Goal: Task Accomplishment & Management: Use online tool/utility

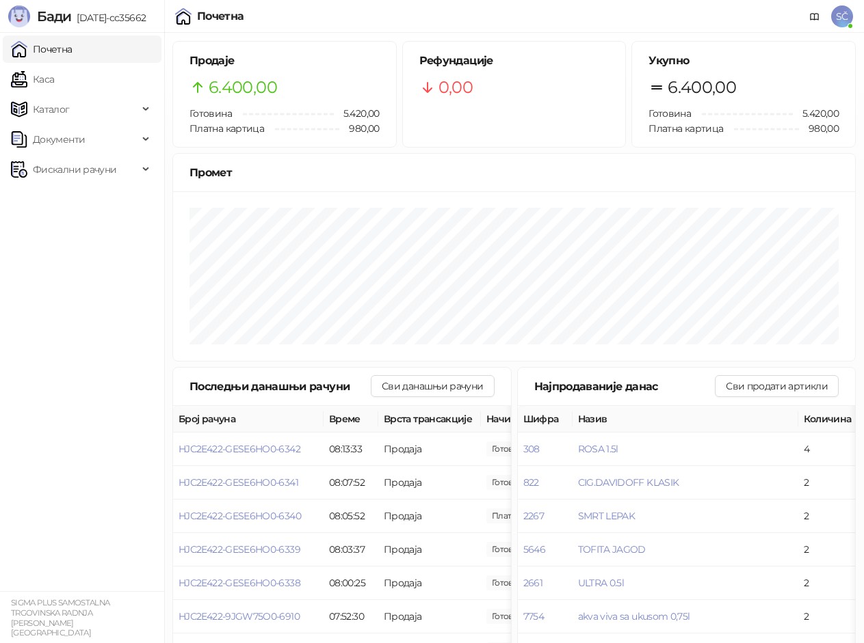
click at [842, 12] on span "SČ" at bounding box center [842, 16] width 22 height 22
click at [556, 45] on div "Рефундације 0,00" at bounding box center [514, 77] width 223 height 70
click at [811, 16] on icon at bounding box center [814, 17] width 11 height 11
click at [72, 50] on link "Почетна" at bounding box center [42, 49] width 62 height 27
click at [82, 170] on span "Фискални рачуни" at bounding box center [74, 169] width 83 height 27
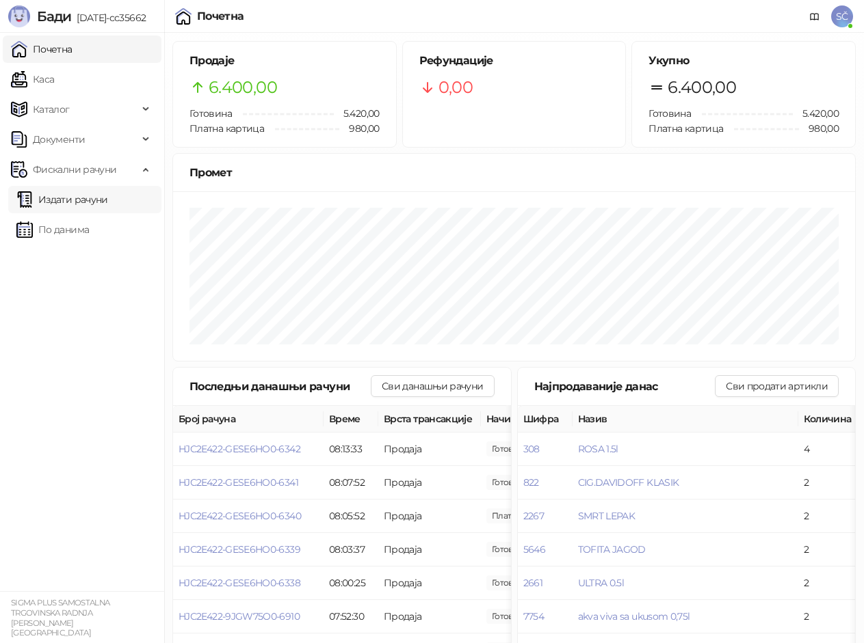
click at [94, 204] on link "Издати рачуни" at bounding box center [62, 199] width 92 height 27
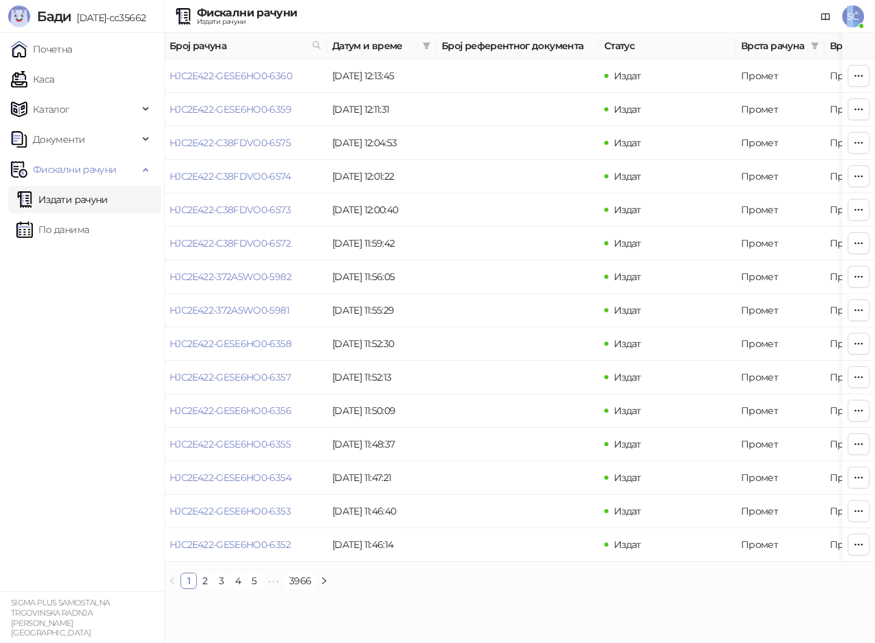
click at [851, 14] on span "SČ" at bounding box center [853, 16] width 22 height 22
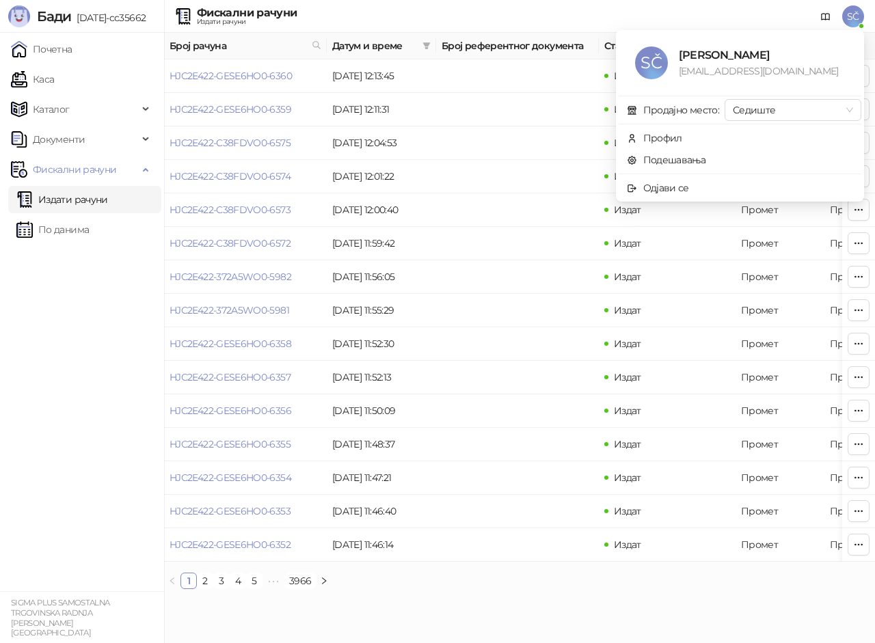
click at [87, 366] on ul "Почетна [PERSON_NAME] Документи Фискални рачуни Издати рачуни По данима" at bounding box center [82, 312] width 164 height 559
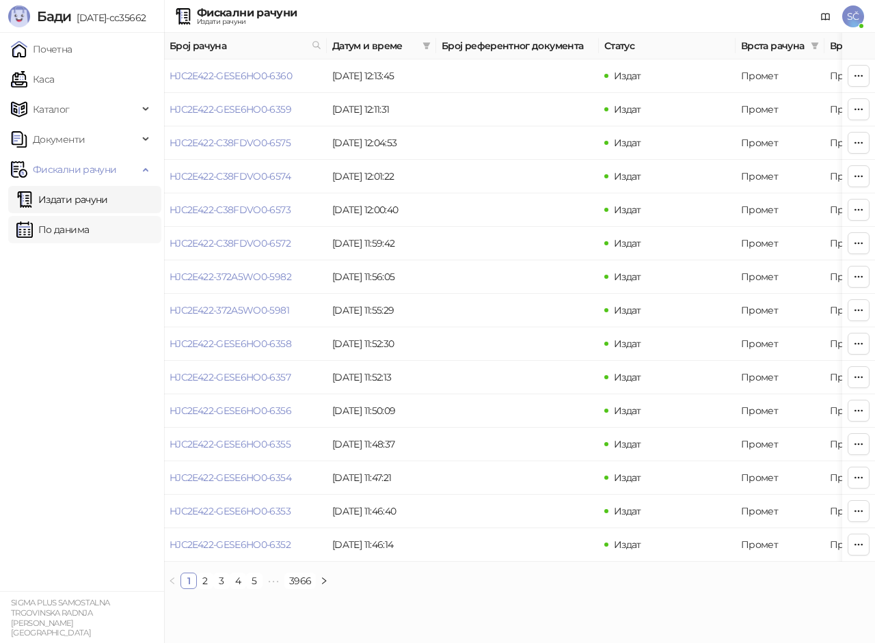
click at [55, 236] on link "По данима" at bounding box center [52, 229] width 72 height 27
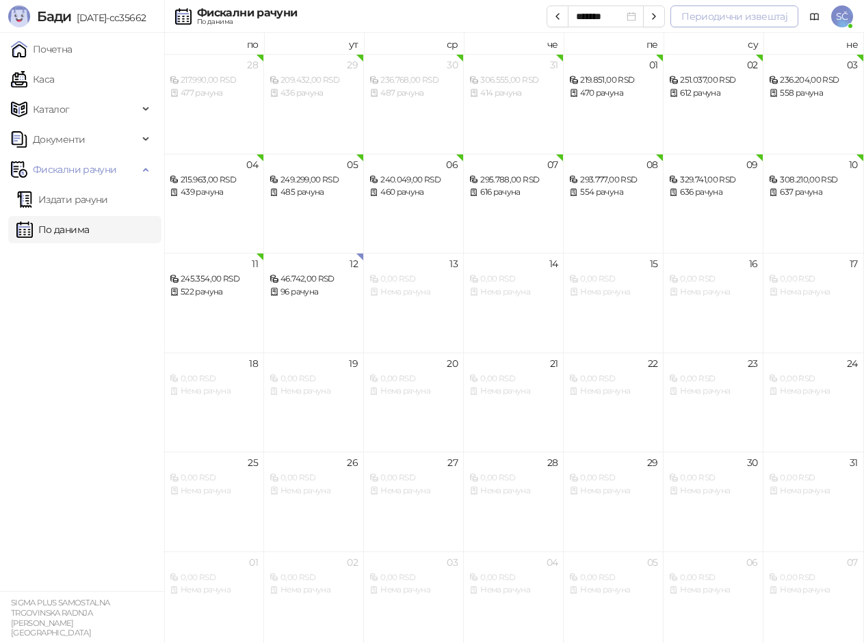
click at [758, 14] on button "Периодични извештај" at bounding box center [734, 16] width 128 height 22
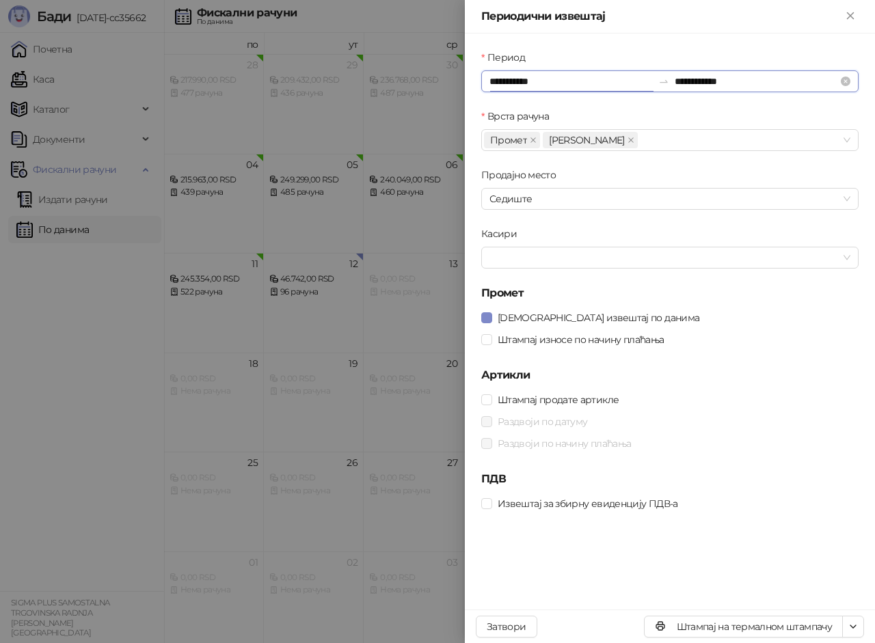
click at [536, 88] on input "**********" at bounding box center [571, 81] width 163 height 15
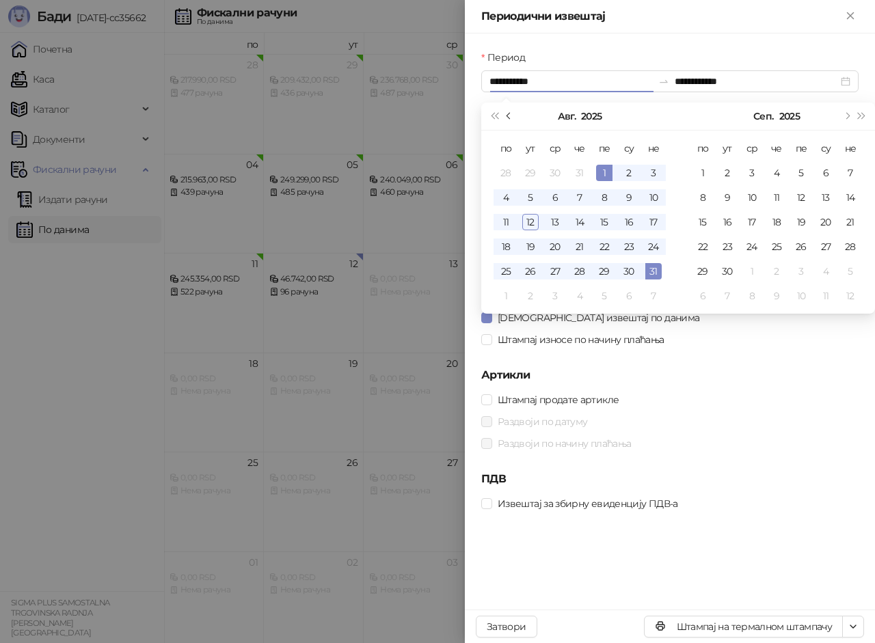
click at [505, 116] on button "Претходни месец (PageUp)" at bounding box center [509, 116] width 15 height 27
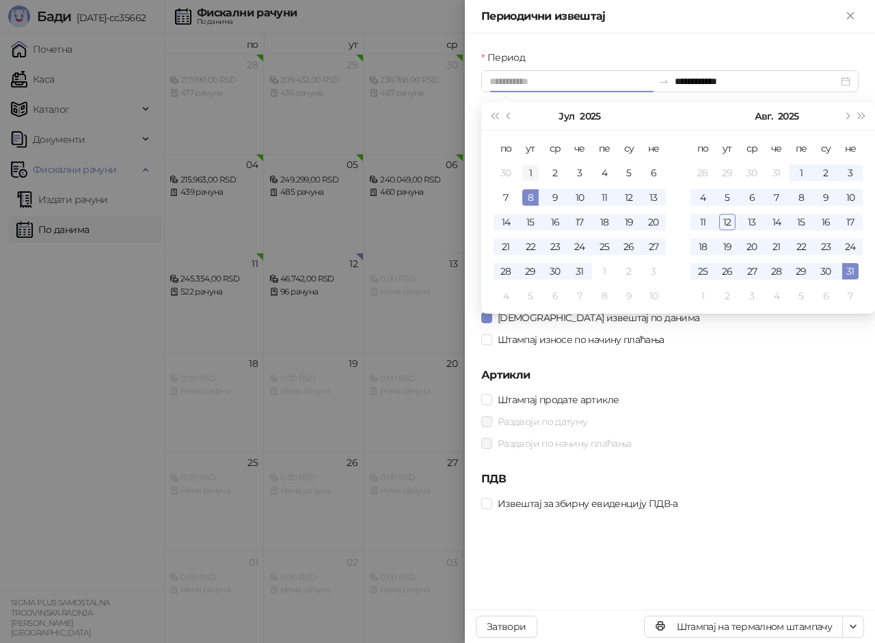
type input "**********"
click at [528, 174] on div "1" at bounding box center [530, 173] width 16 height 16
click at [665, 83] on icon "swap-right" at bounding box center [663, 81] width 11 height 11
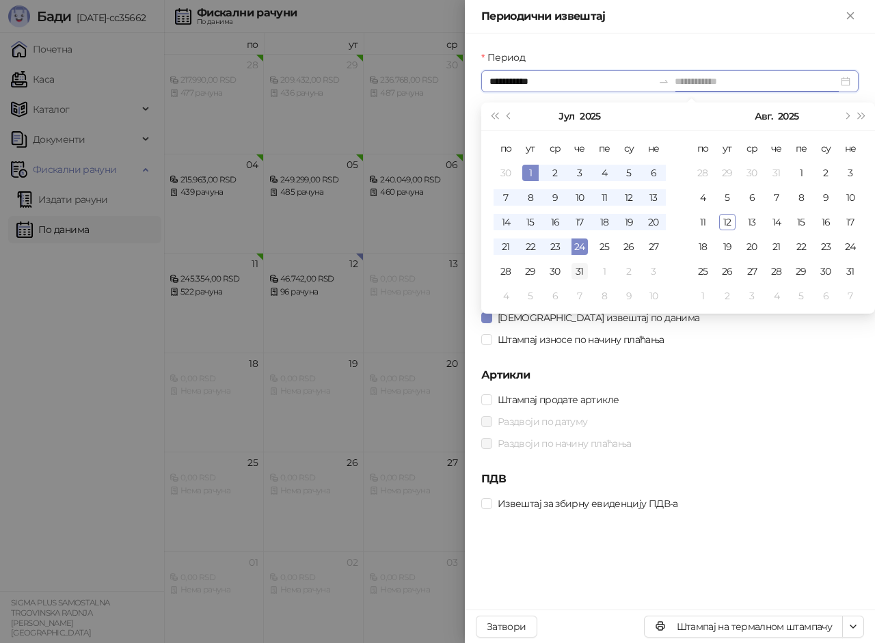
type input "**********"
click at [580, 269] on div "31" at bounding box center [580, 271] width 16 height 16
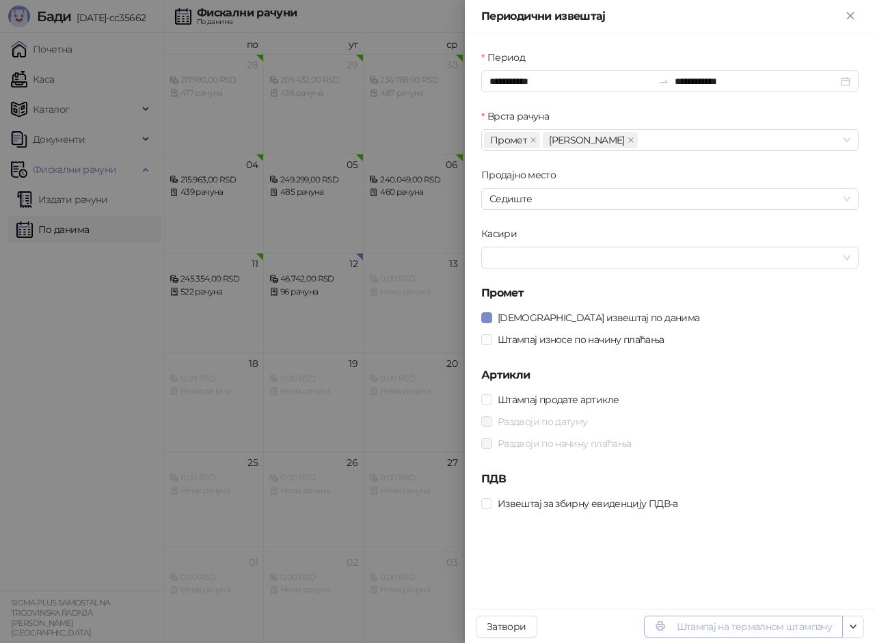
click at [731, 630] on button "Штампај на термалном штампачу" at bounding box center [743, 627] width 199 height 22
click at [853, 16] on icon "Close" at bounding box center [850, 16] width 12 height 12
